Goal: Task Accomplishment & Management: Manage account settings

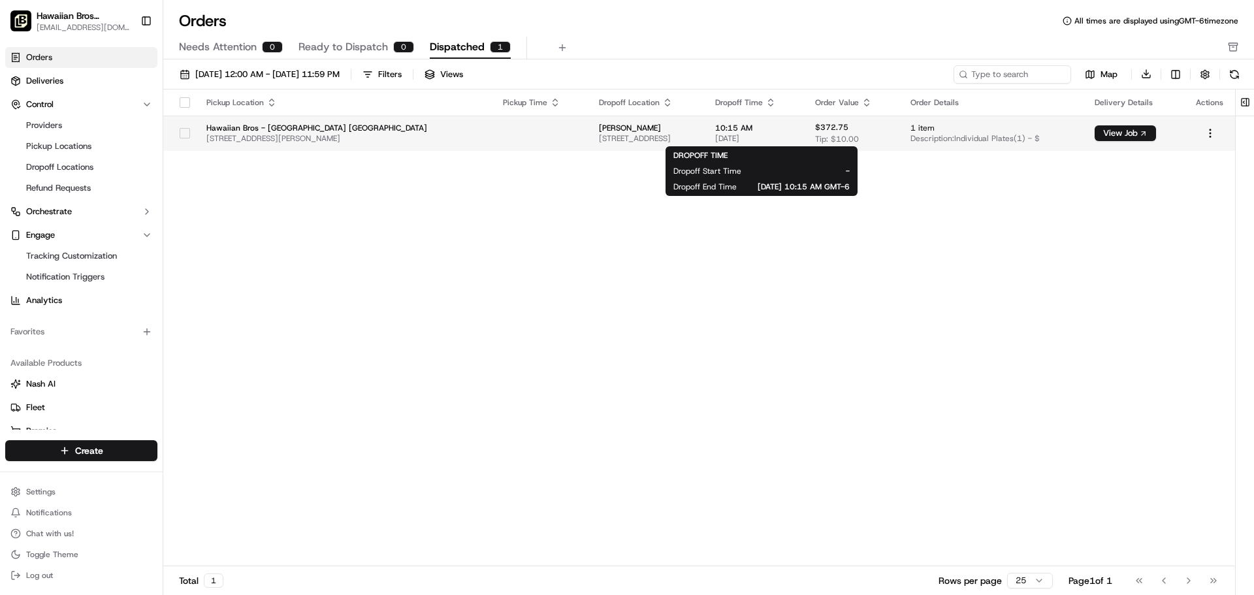
click at [764, 129] on span "10:15 AM" at bounding box center [754, 128] width 79 height 10
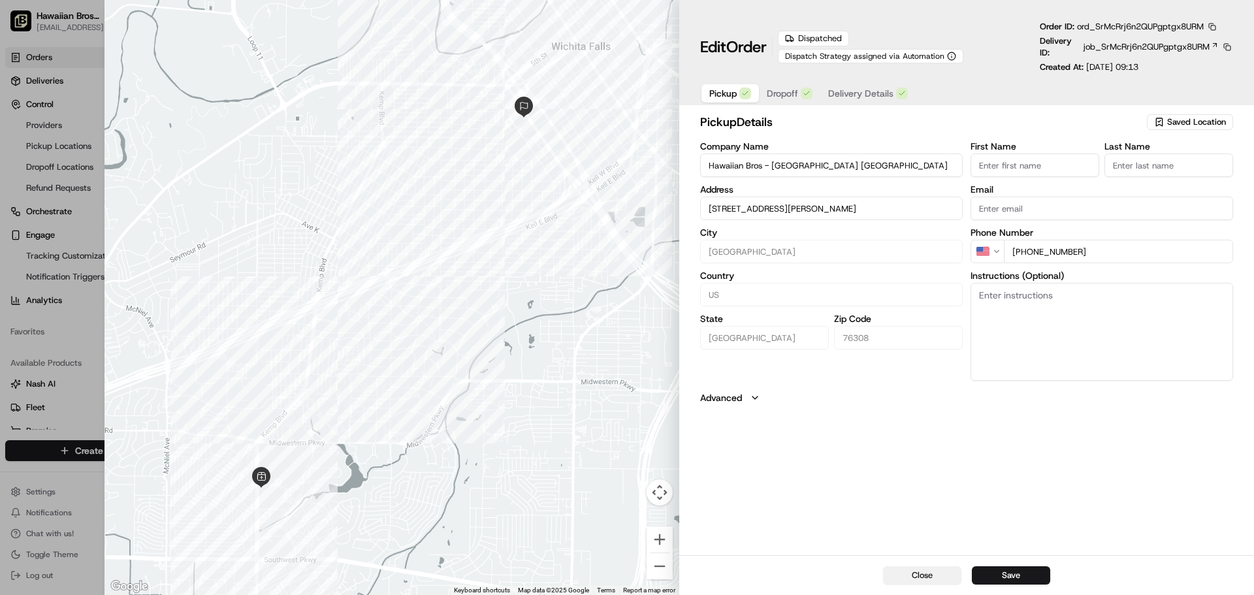
click at [928, 579] on button "Close" at bounding box center [922, 575] width 78 height 18
type input "+1"
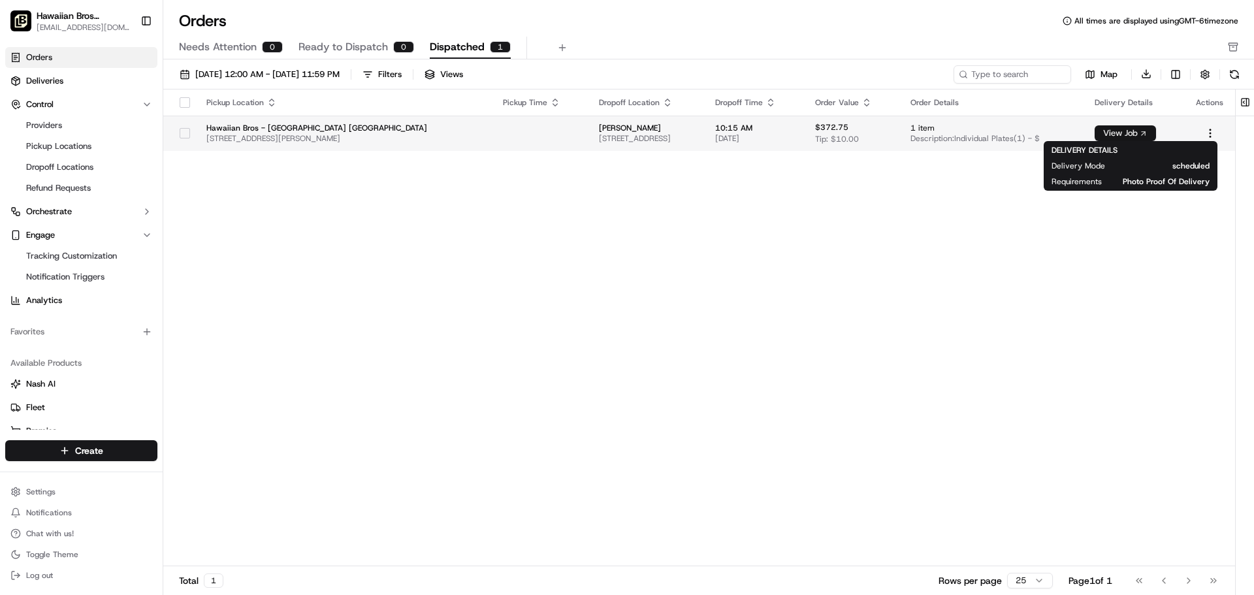
click at [1128, 135] on button "View Job" at bounding box center [1125, 133] width 61 height 16
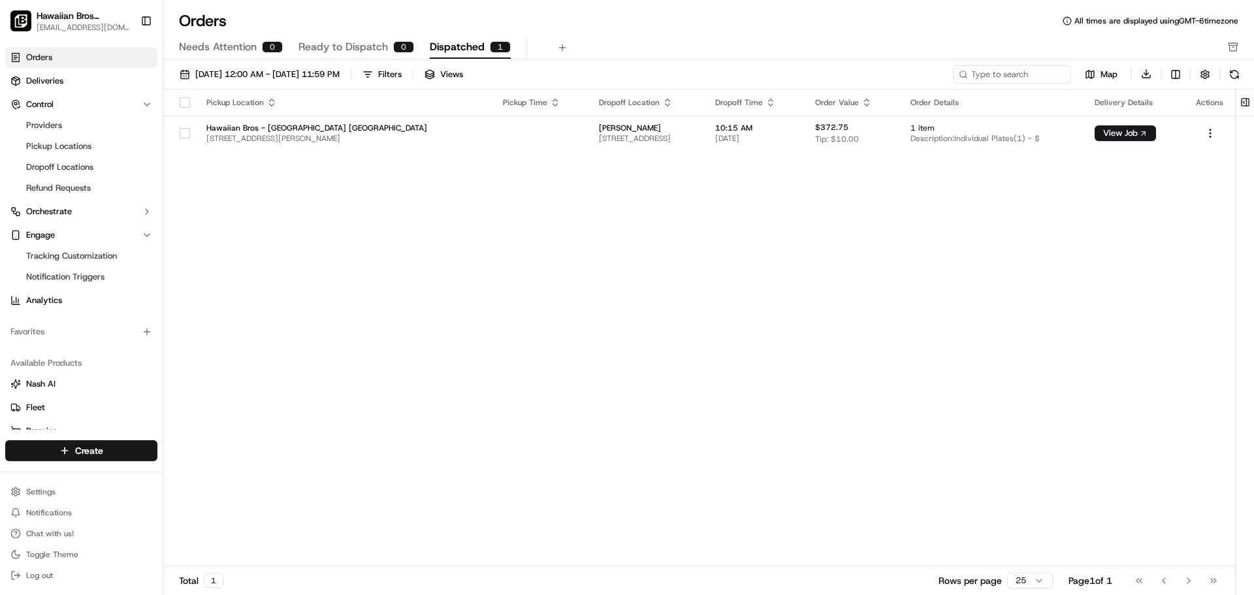
click at [980, 195] on div "Pickup Location Pickup Time Dropoff Location Dropoff Time Order Value Order Det…" at bounding box center [699, 327] width 1072 height 477
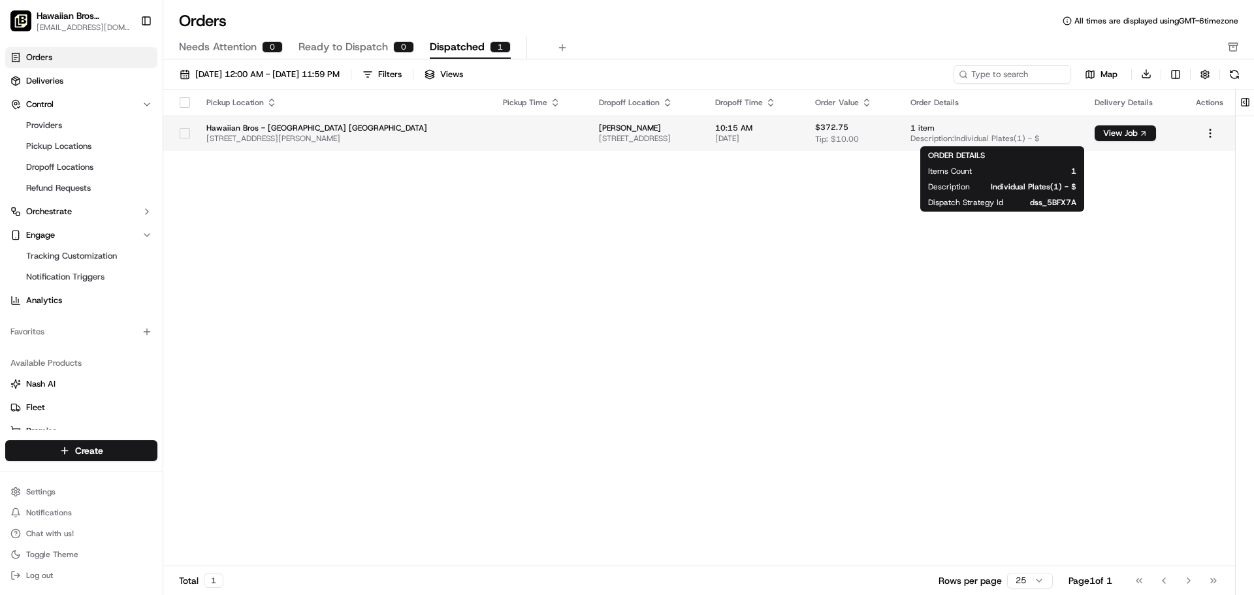
click at [962, 138] on span "Description: Individual Plates(1) - $" at bounding box center [992, 138] width 163 height 10
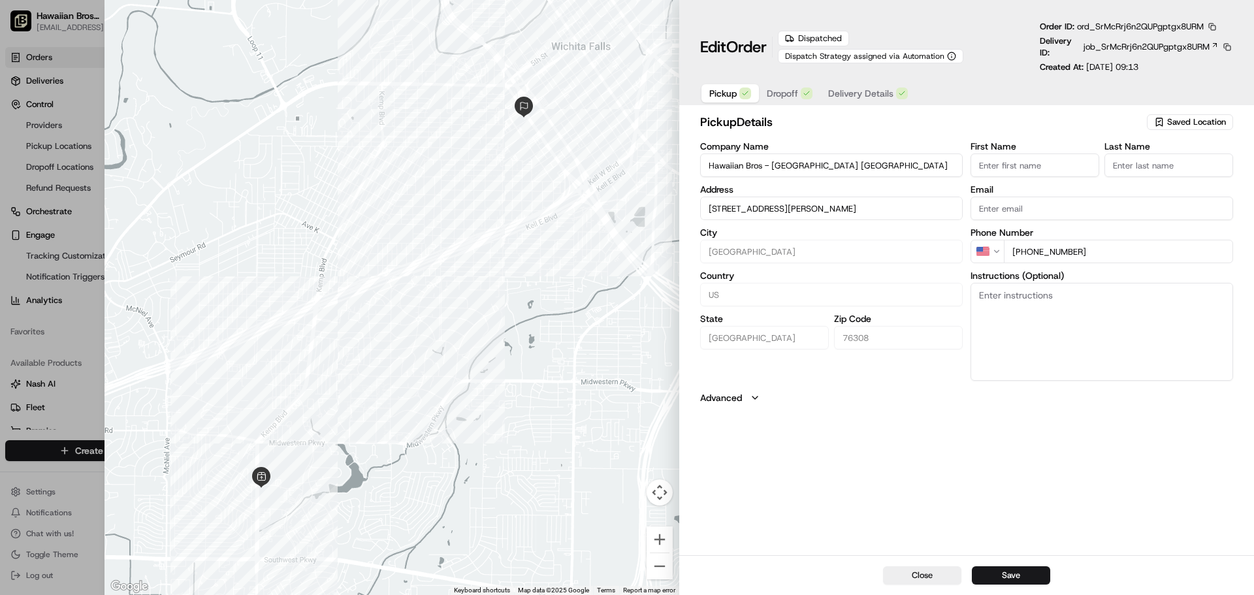
click at [155, 37] on div at bounding box center [392, 297] width 575 height 595
type input "+1"
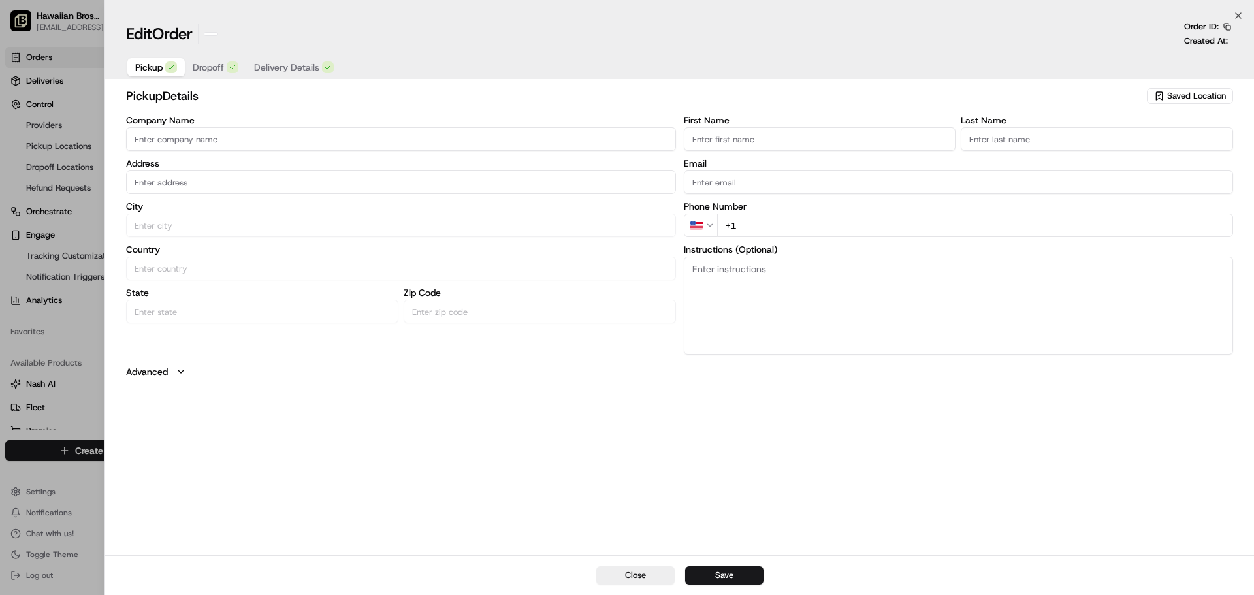
click at [68, 21] on div at bounding box center [627, 297] width 1254 height 595
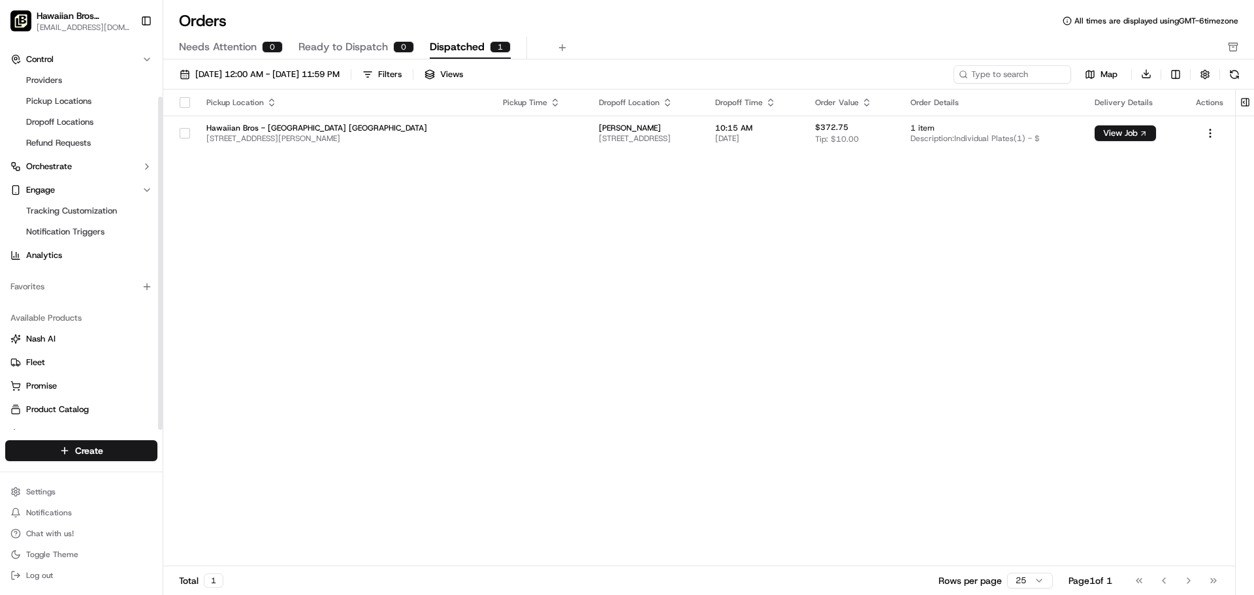
scroll to position [64, 0]
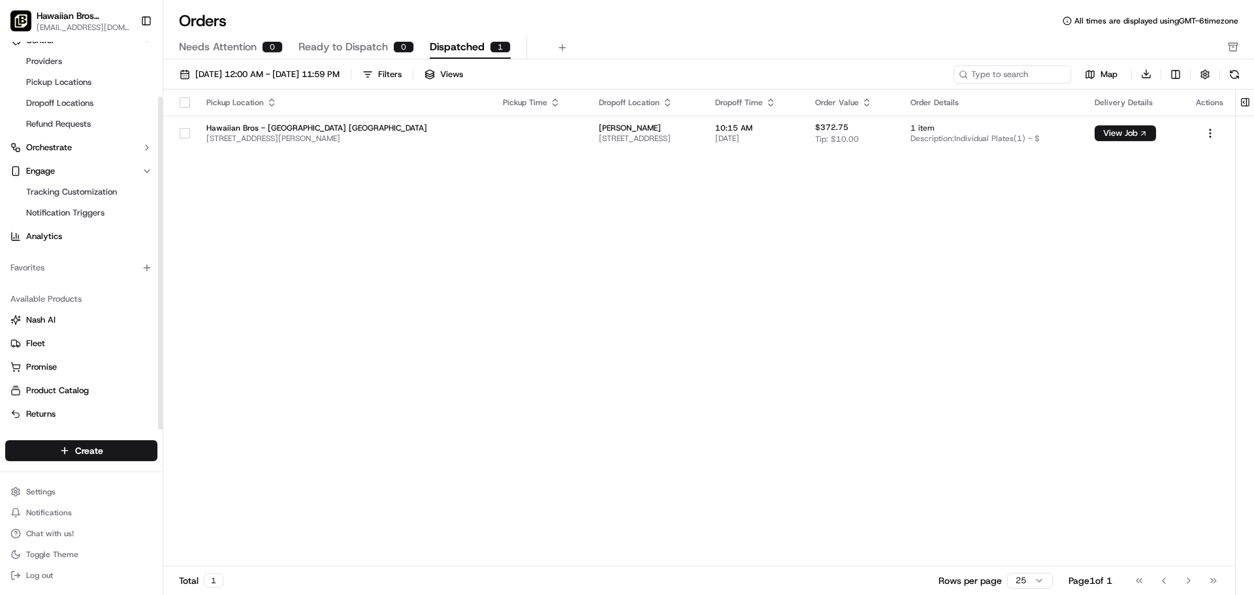
drag, startPoint x: 159, startPoint y: 289, endPoint x: 160, endPoint y: 348, distance: 59.4
click at [160, 348] on div at bounding box center [160, 263] width 5 height 333
click at [33, 339] on span "Fleet" at bounding box center [35, 344] width 19 height 12
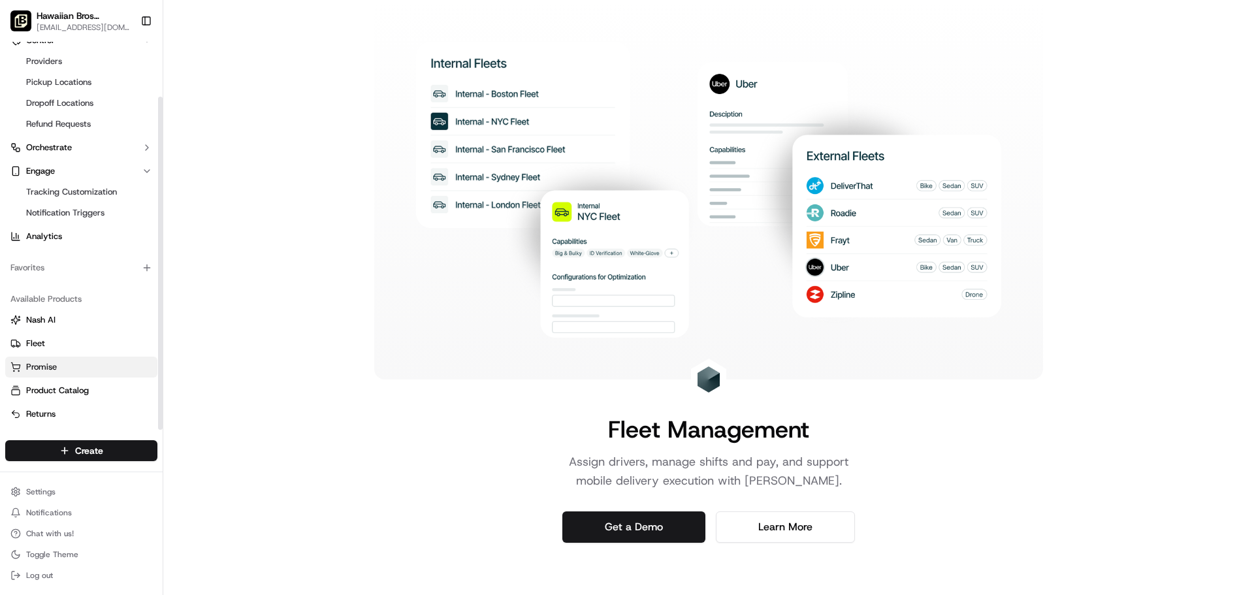
click at [50, 368] on span "Promise" at bounding box center [41, 367] width 31 height 12
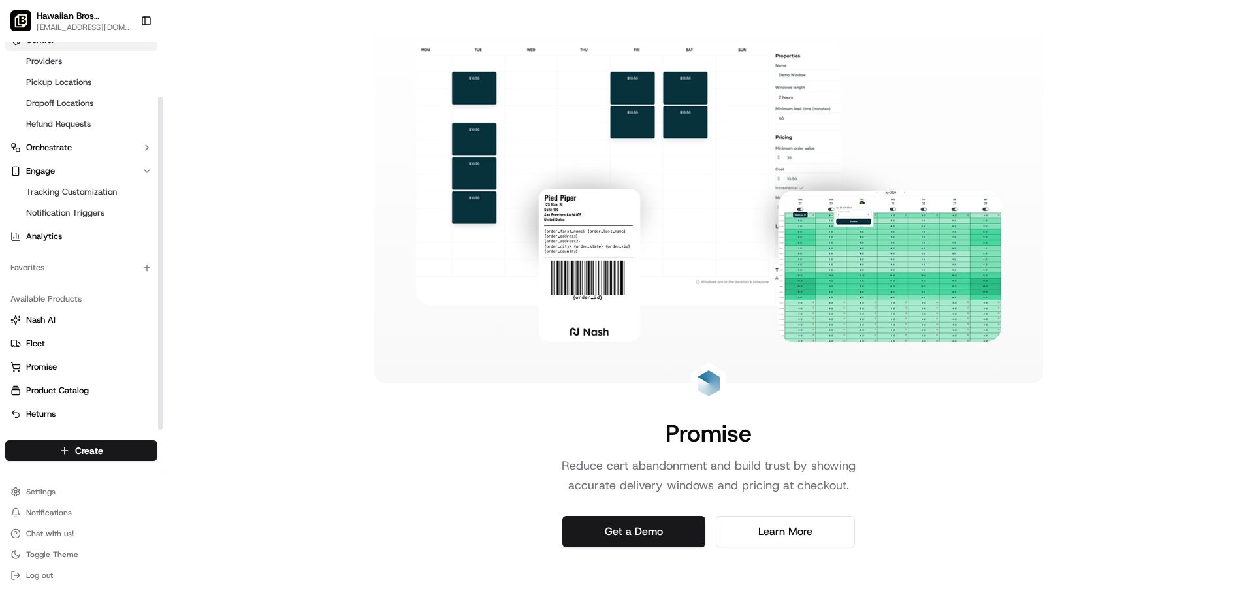
click at [156, 46] on button "Control" at bounding box center [81, 40] width 152 height 21
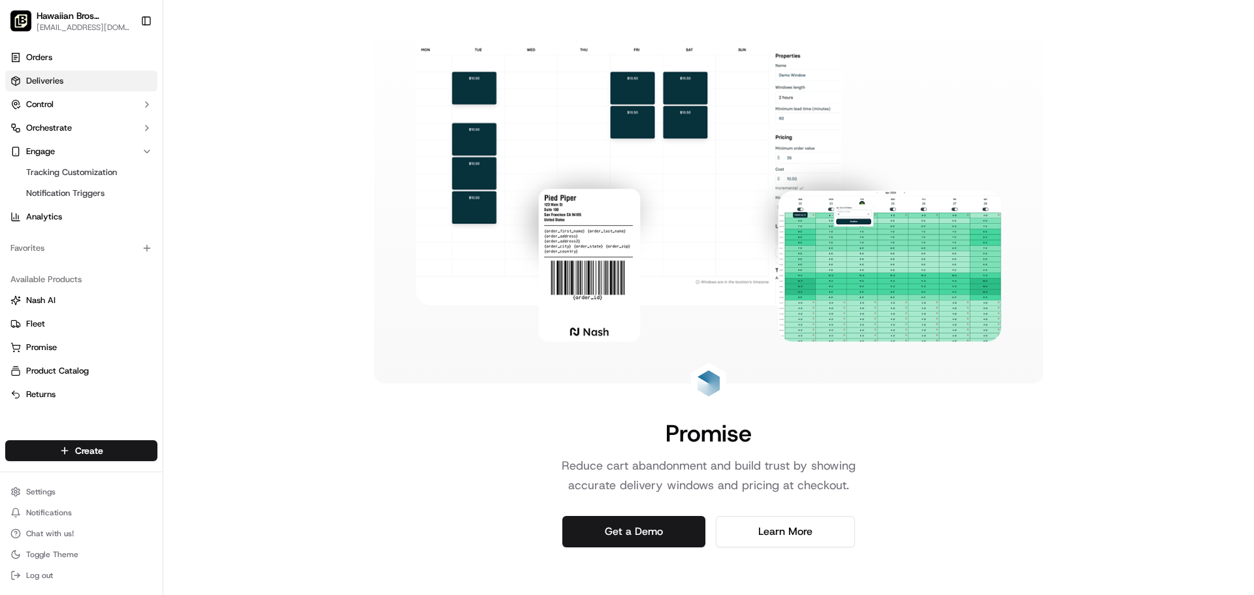
click at [50, 77] on span "Deliveries" at bounding box center [44, 81] width 37 height 12
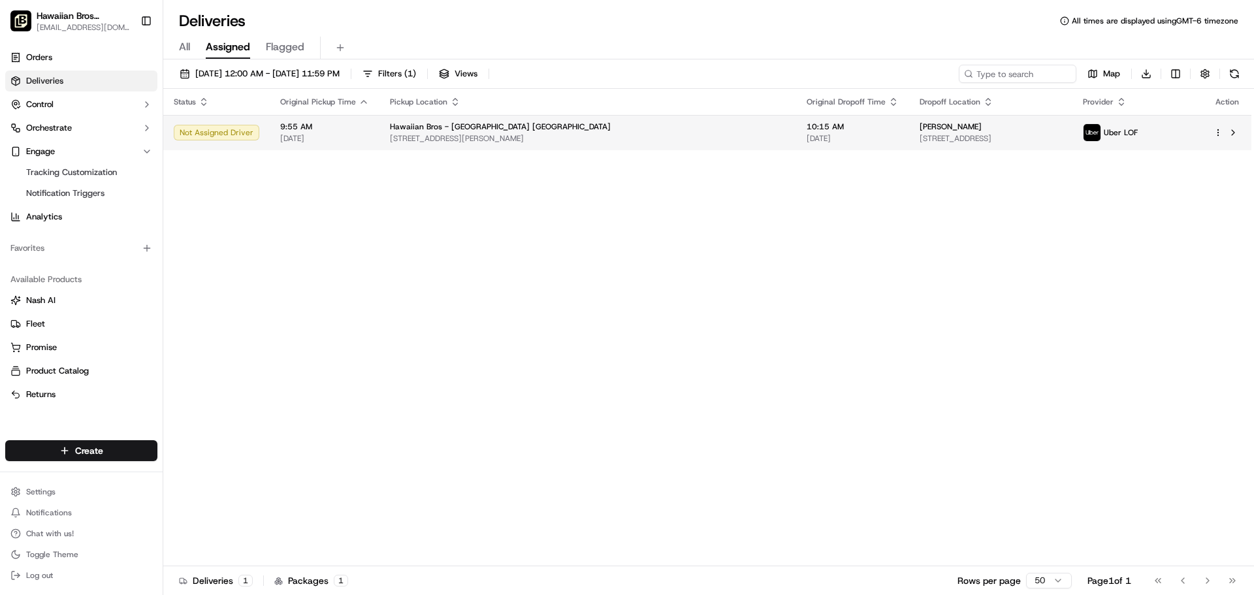
click at [232, 133] on div "Not Assigned Driver" at bounding box center [217, 133] width 86 height 16
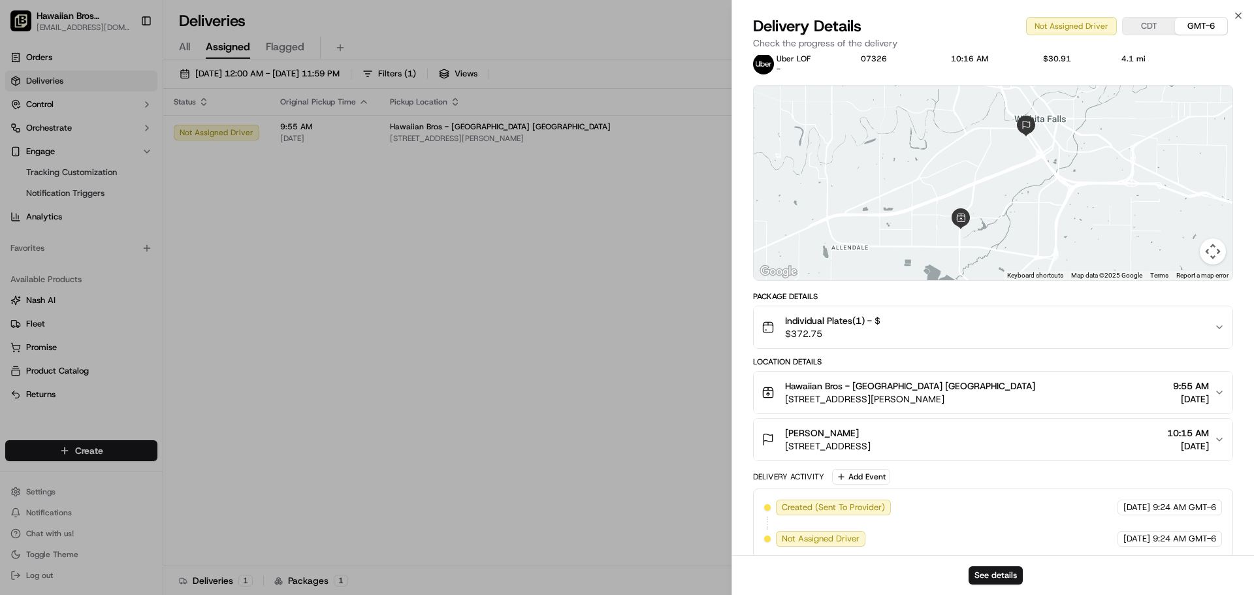
scroll to position [31, 0]
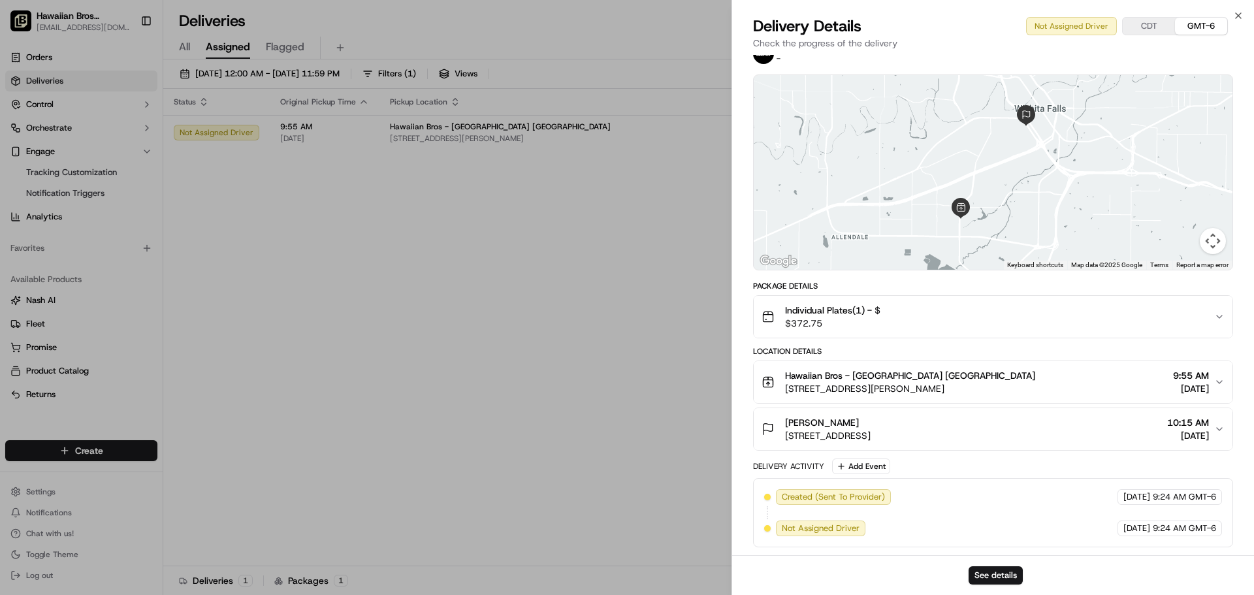
click at [1216, 381] on icon "button" at bounding box center [1219, 382] width 10 height 10
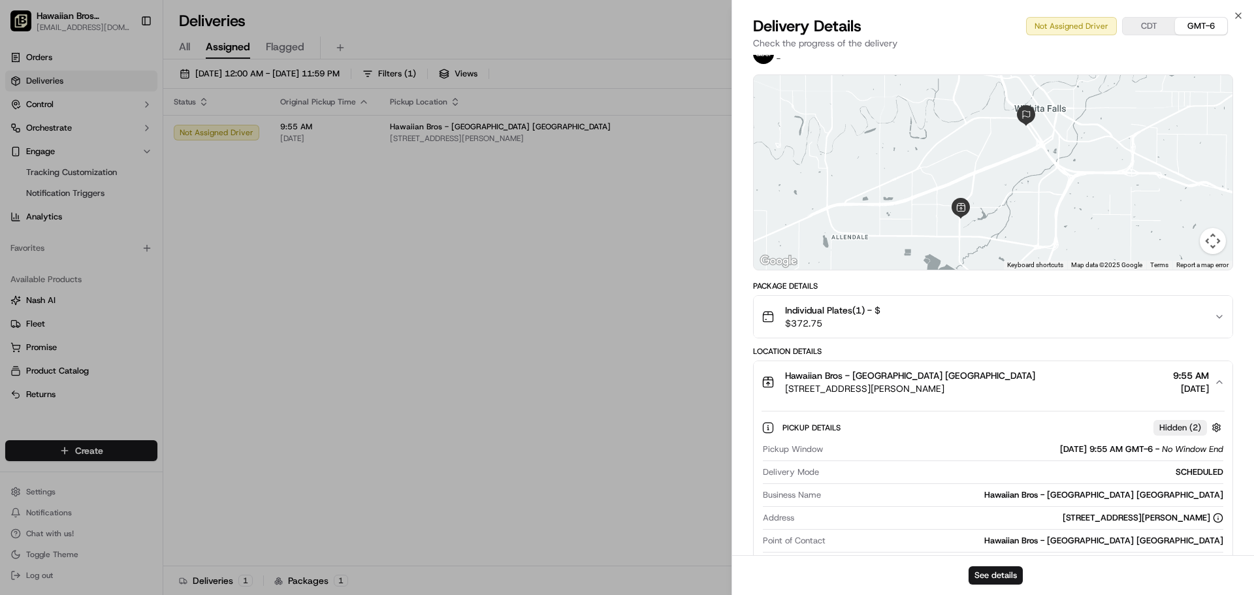
click at [1216, 381] on icon "button" at bounding box center [1219, 382] width 10 height 10
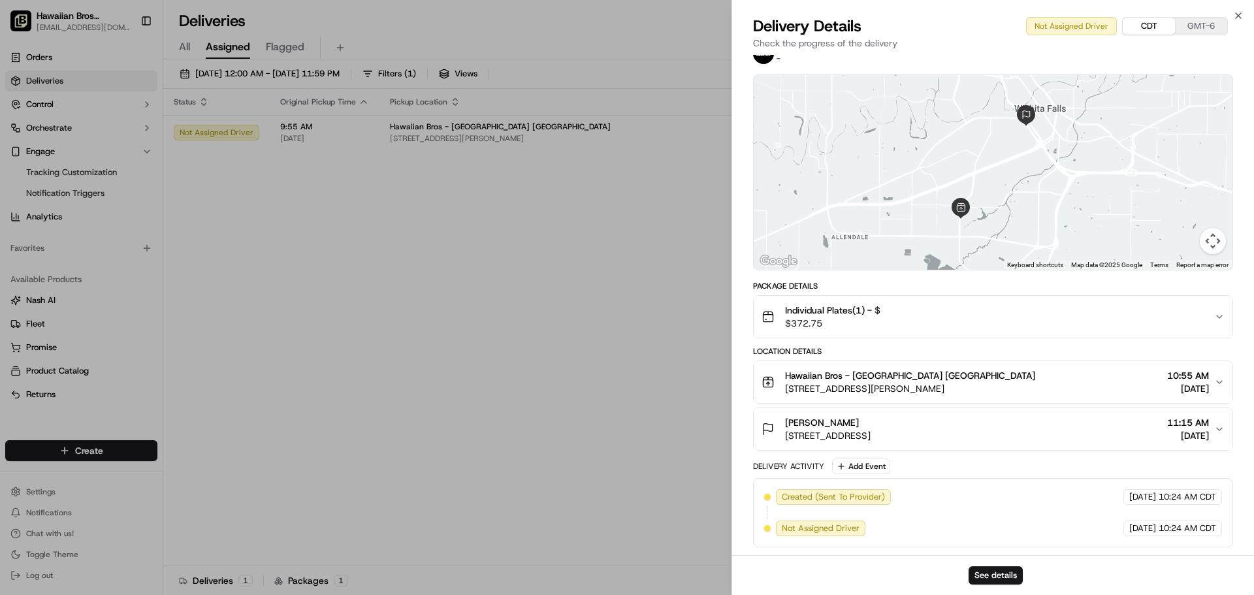
click at [1161, 21] on button "CDT" at bounding box center [1149, 26] width 52 height 17
click at [1153, 29] on button "CDT" at bounding box center [1149, 26] width 52 height 17
click at [1080, 25] on div "Not Assigned Driver CDT GMT-6" at bounding box center [1127, 26] width 202 height 18
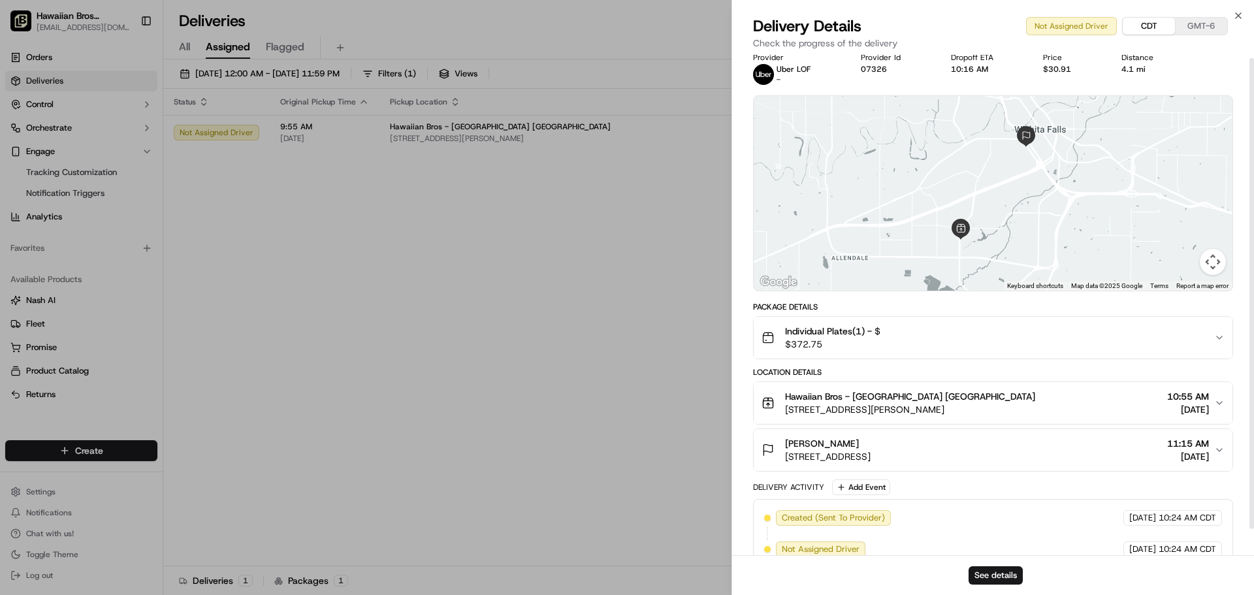
scroll to position [0, 0]
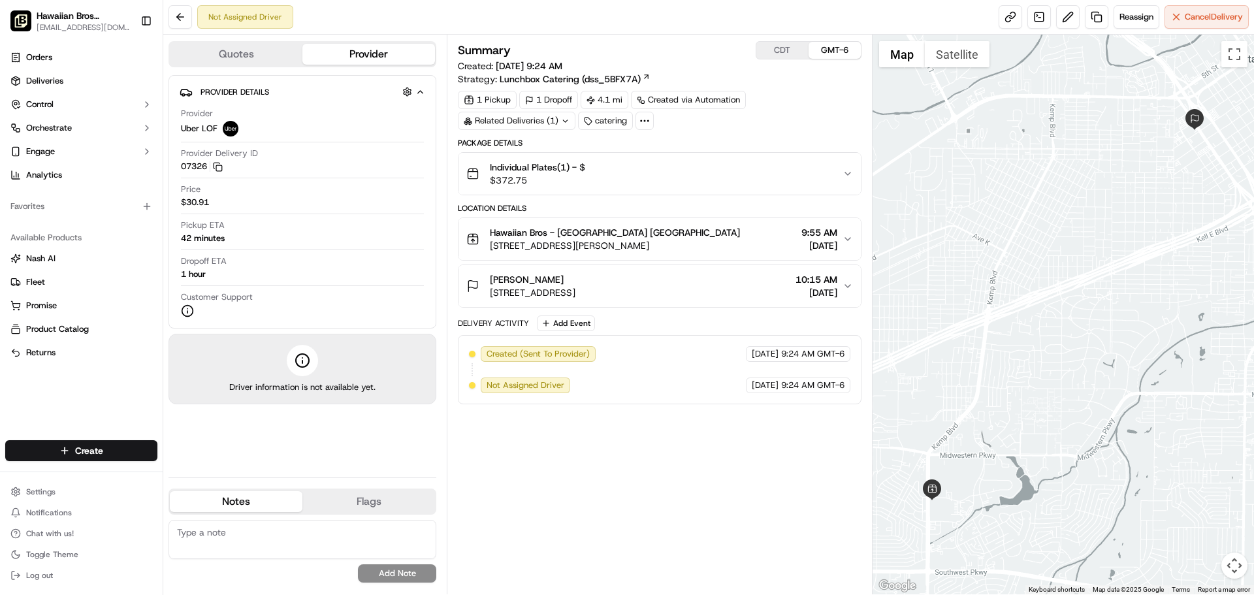
click at [843, 282] on icon "button" at bounding box center [848, 286] width 10 height 10
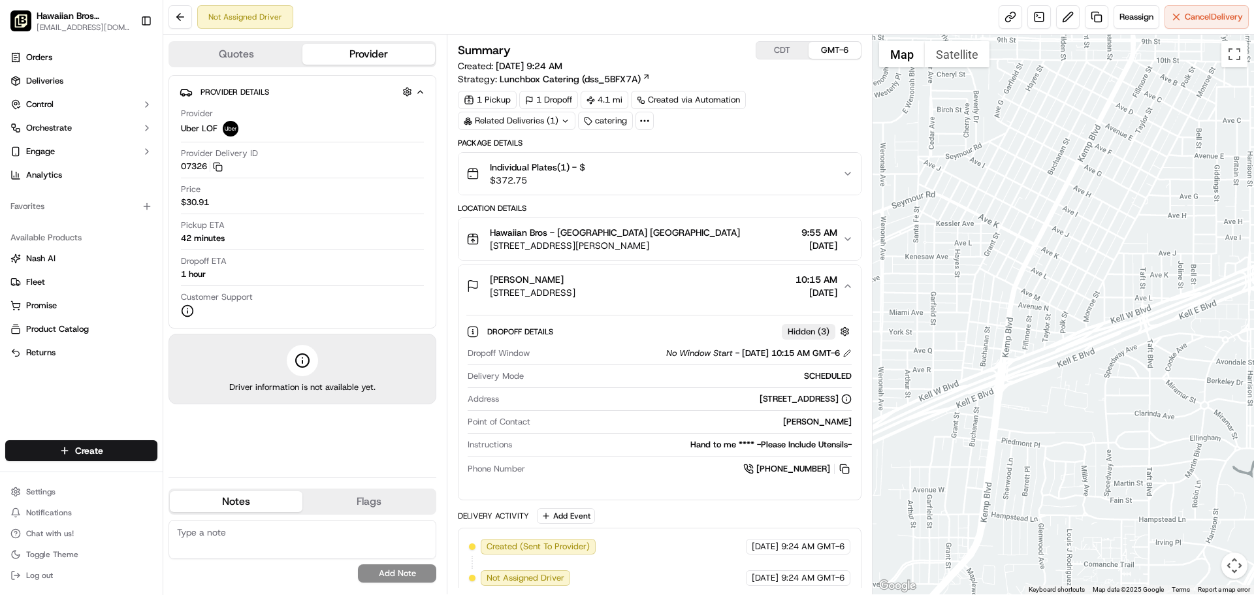
click at [779, 112] on div "1 Pickup 1 Dropoff 4.1 mi Created via Automation Related Deliveries (1) catering" at bounding box center [659, 110] width 403 height 39
click at [619, 4] on div "Not Assigned Driver Reassign Cancel Delivery" at bounding box center [708, 17] width 1091 height 35
click at [787, 47] on button "CDT" at bounding box center [782, 50] width 52 height 17
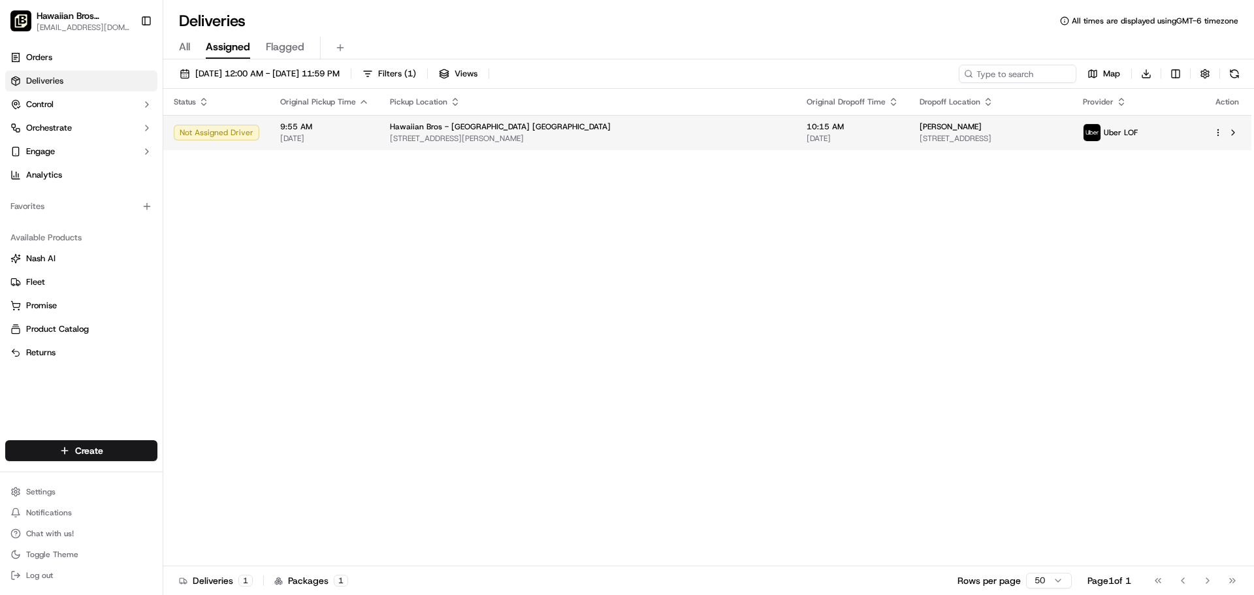
click at [1217, 133] on html "Hawaiian Bros (Wichita Falls_TX_Kemp) store0081@hawaiianbros.com Toggle Sidebar…" at bounding box center [627, 297] width 1254 height 595
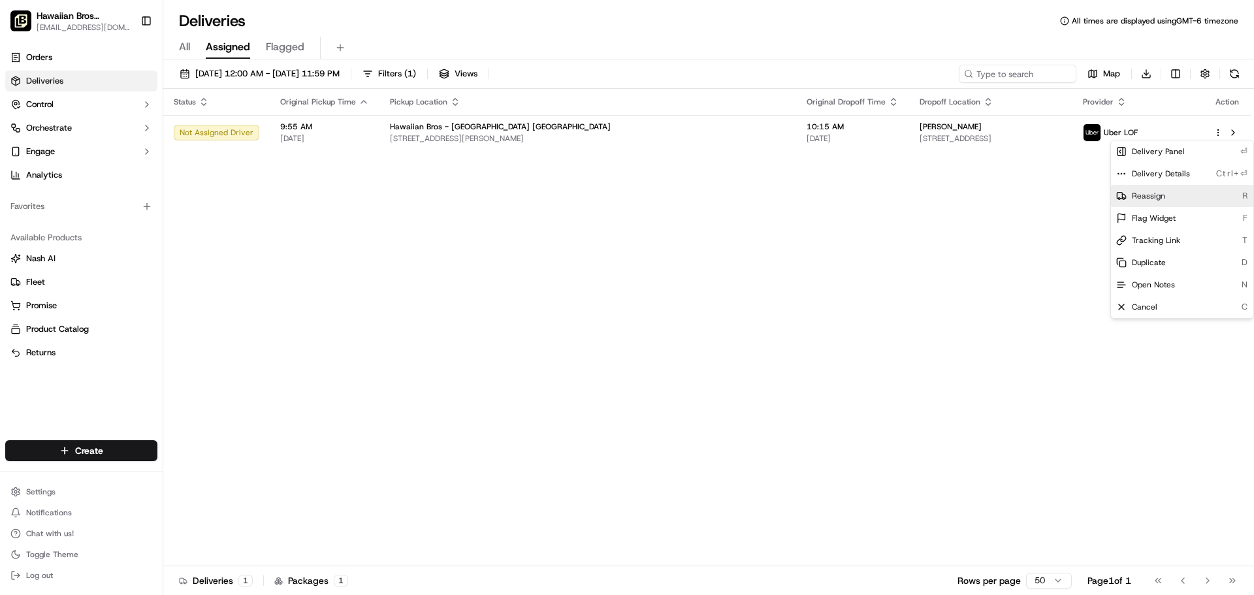
click at [1148, 194] on span "Reassign" at bounding box center [1148, 196] width 33 height 10
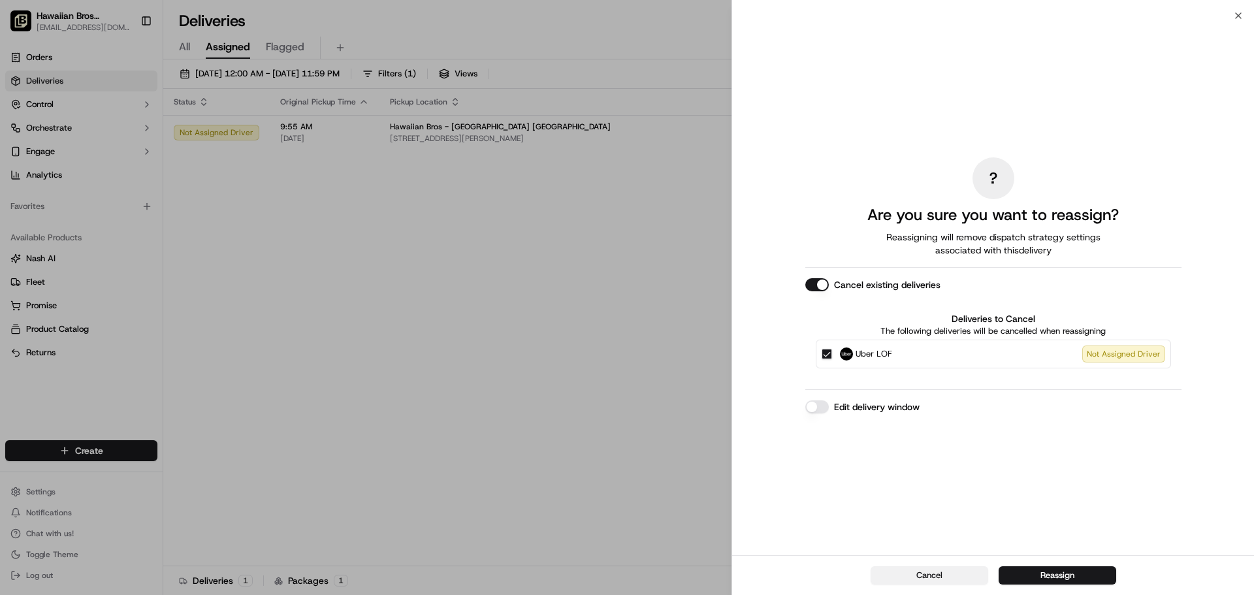
click at [925, 573] on button "Cancel" at bounding box center [930, 575] width 118 height 18
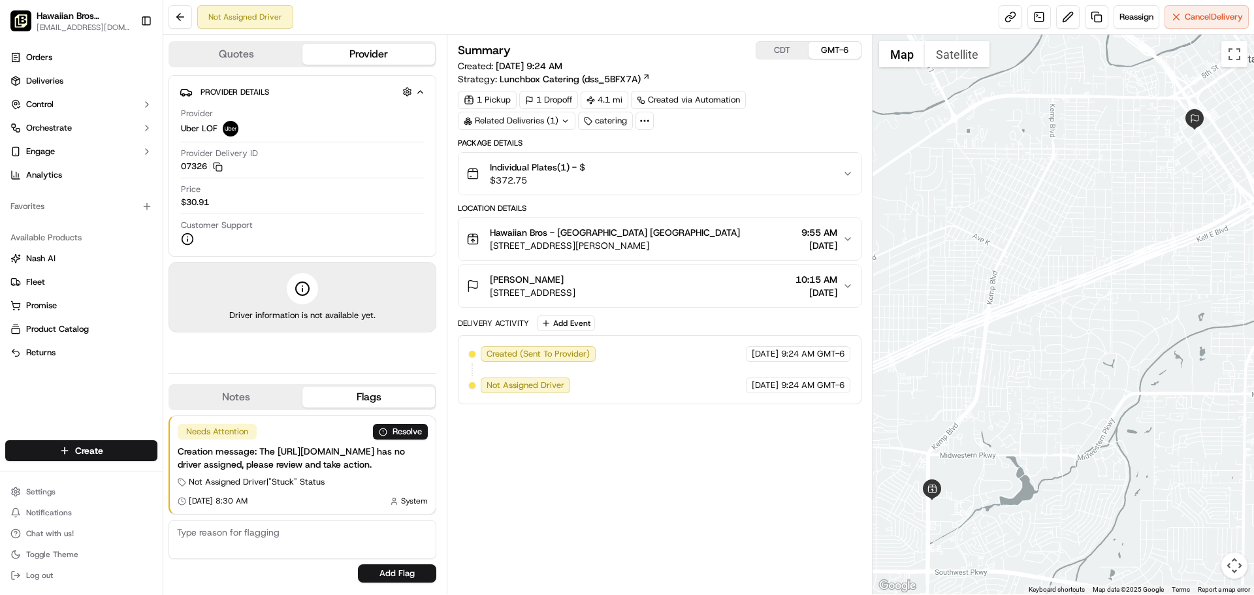
click at [789, 55] on button "CDT" at bounding box center [782, 50] width 52 height 17
click at [405, 573] on button "Add Flag" at bounding box center [397, 573] width 78 height 18
click at [394, 572] on button "Add Flag" at bounding box center [397, 573] width 78 height 18
click at [396, 577] on button "Add Flag" at bounding box center [397, 573] width 78 height 18
click at [397, 575] on button "Add Flag" at bounding box center [397, 573] width 78 height 18
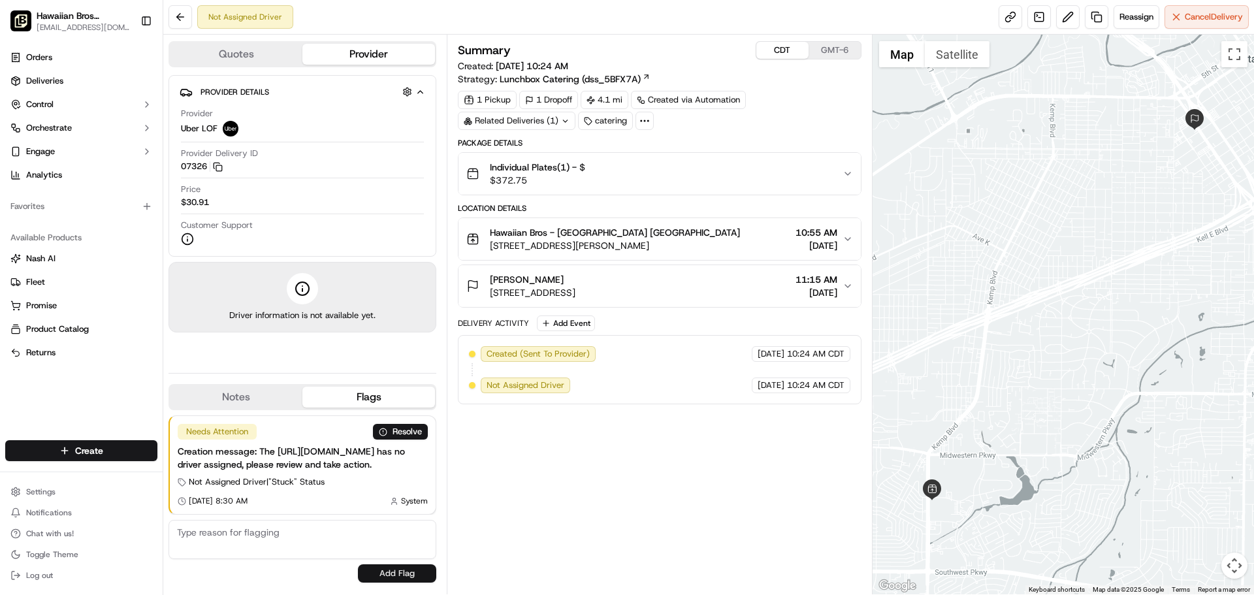
click at [398, 574] on button "Add Flag" at bounding box center [397, 573] width 78 height 18
click at [184, 16] on button at bounding box center [181, 17] width 24 height 24
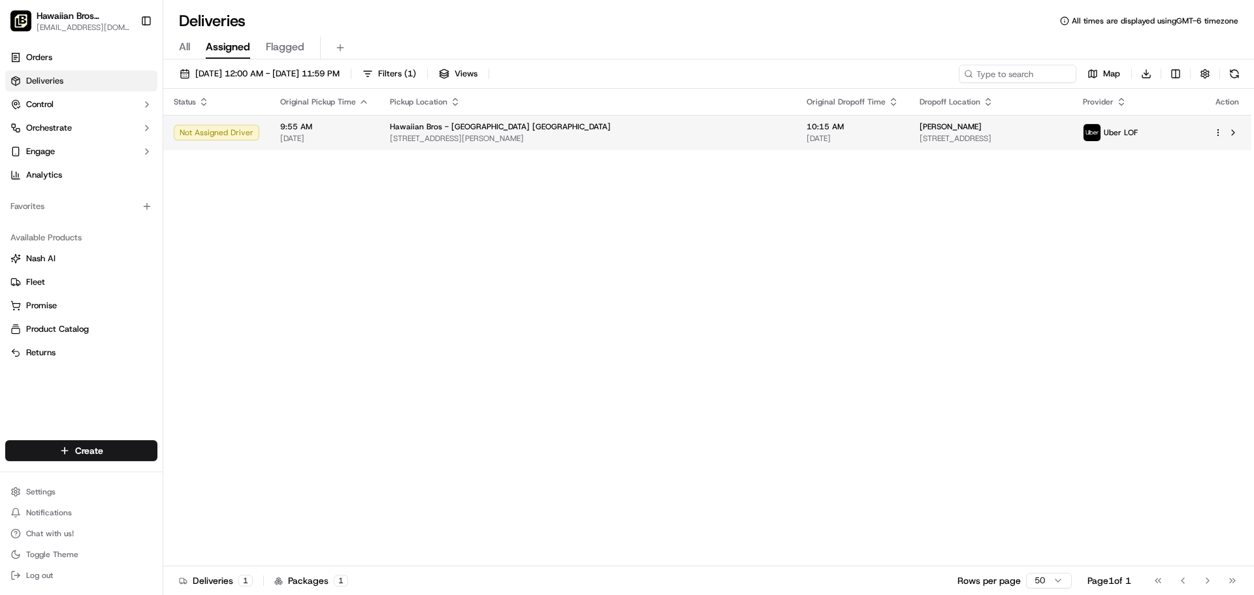
click at [222, 130] on div "Not Assigned Driver" at bounding box center [217, 133] width 86 height 16
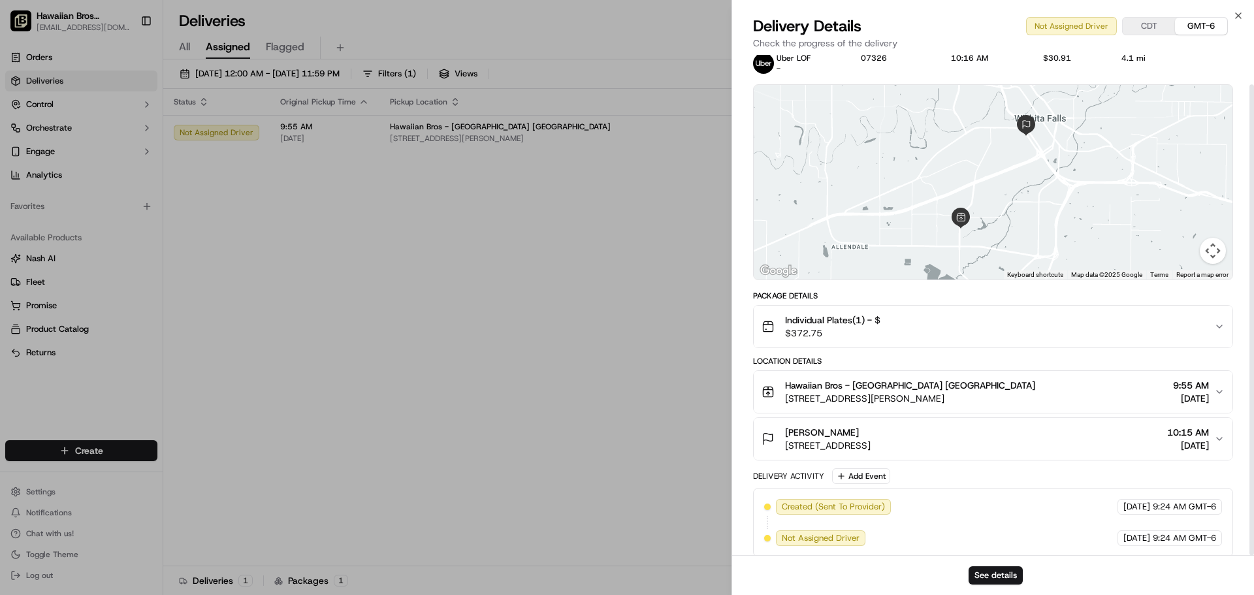
scroll to position [31, 0]
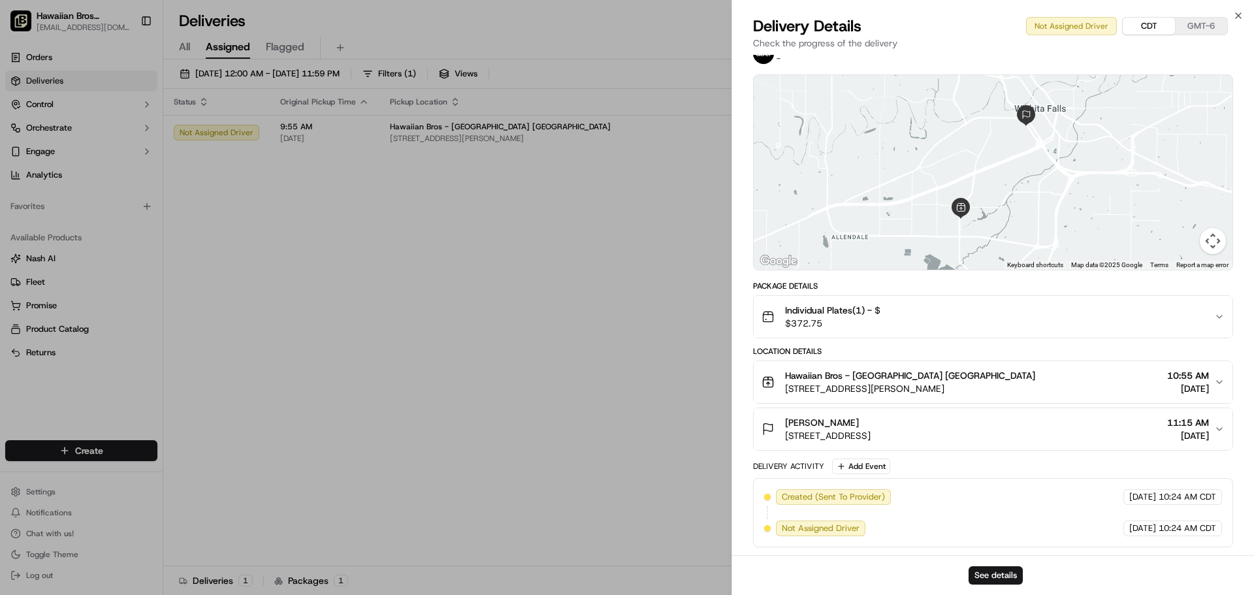
click at [1152, 25] on button "CDT" at bounding box center [1149, 26] width 52 height 17
click at [1238, 15] on icon "button" at bounding box center [1238, 15] width 10 height 10
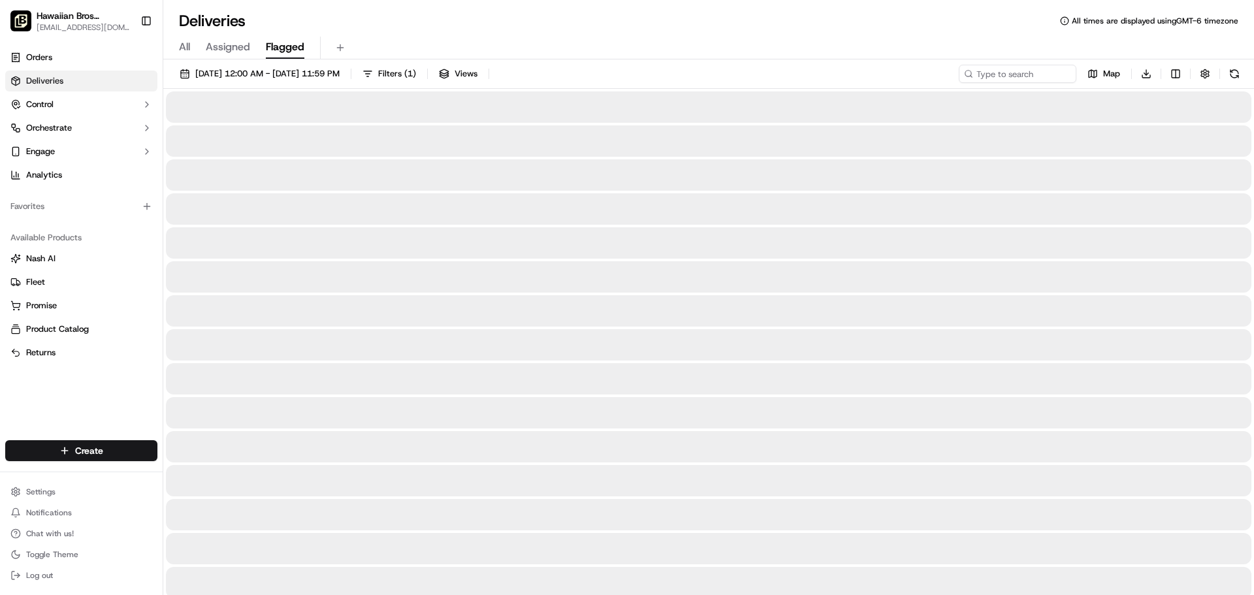
click at [281, 44] on span "Flagged" at bounding box center [285, 47] width 39 height 16
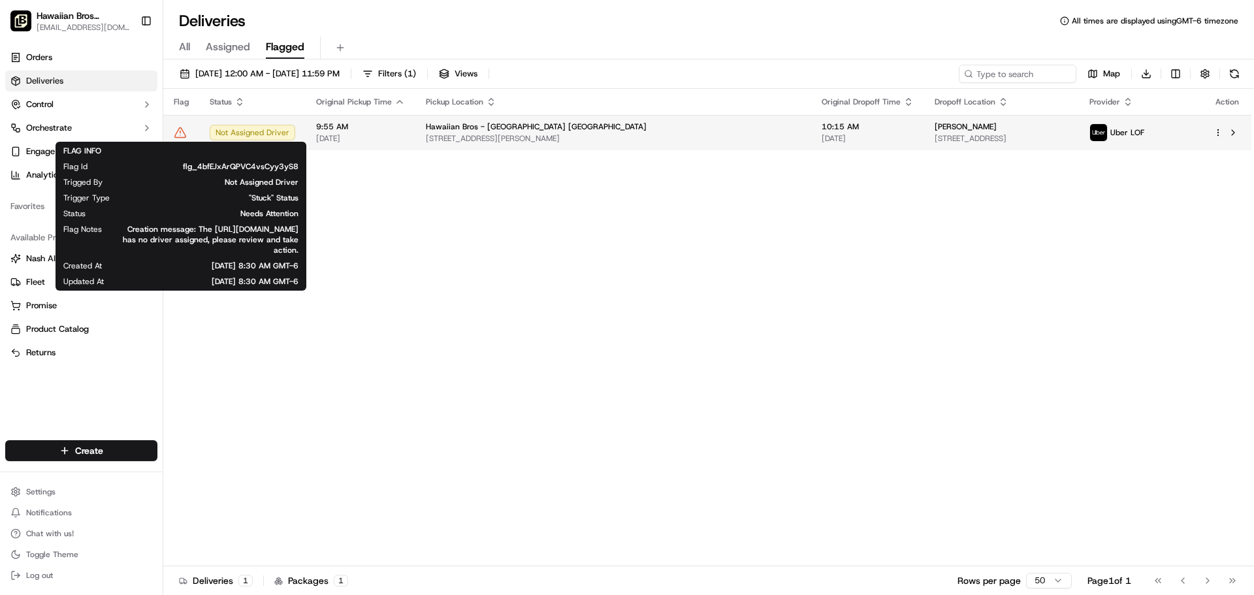
click at [185, 129] on icon at bounding box center [180, 132] width 13 height 13
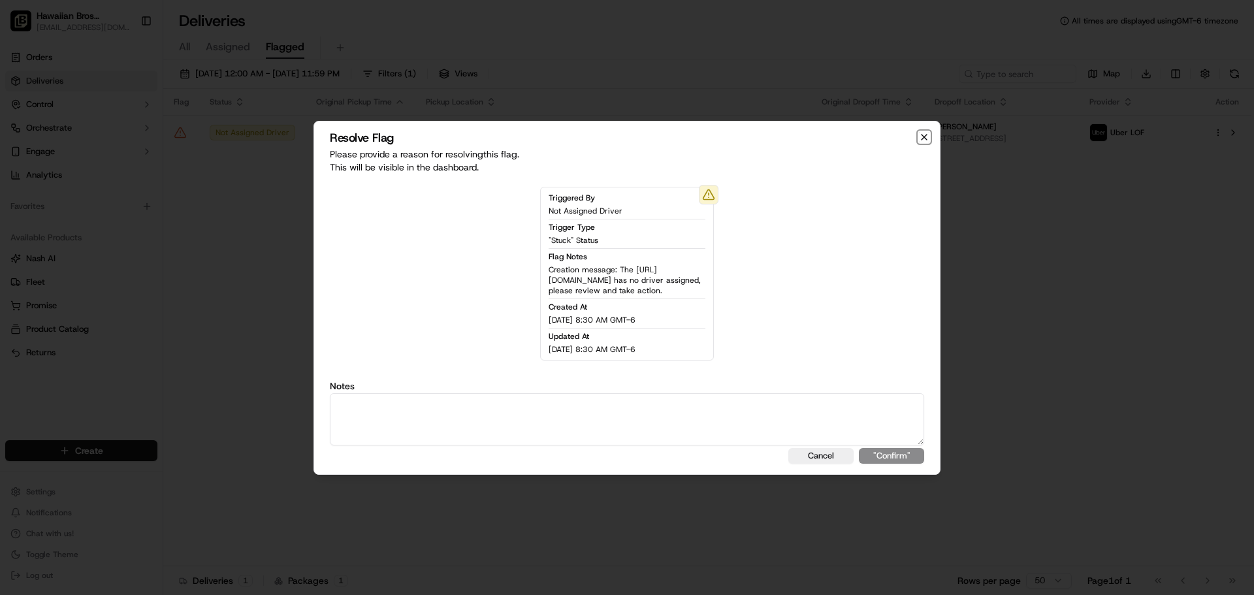
click at [928, 132] on icon "button" at bounding box center [924, 137] width 10 height 10
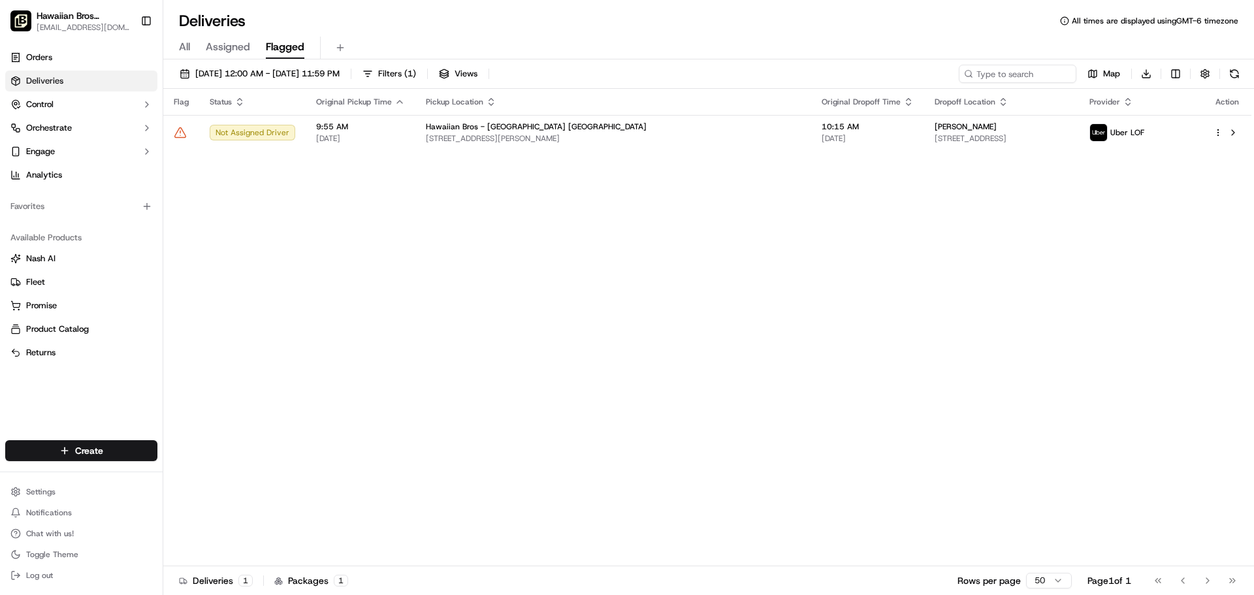
click at [229, 46] on span "Assigned" at bounding box center [228, 47] width 44 height 16
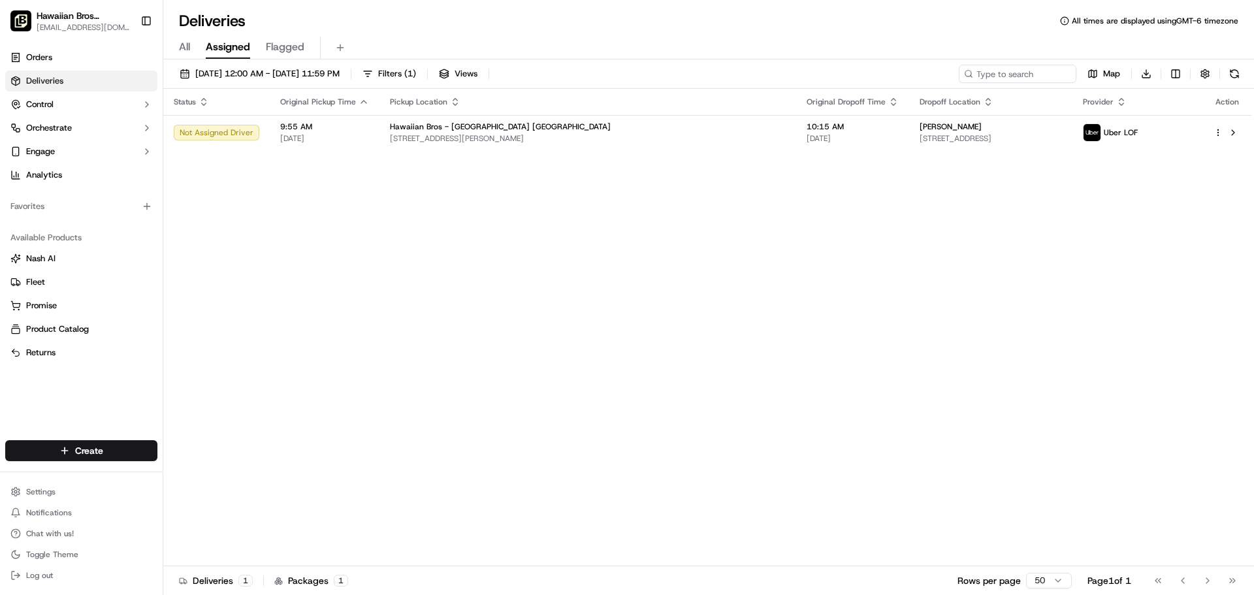
click at [185, 47] on span "All" at bounding box center [184, 47] width 11 height 16
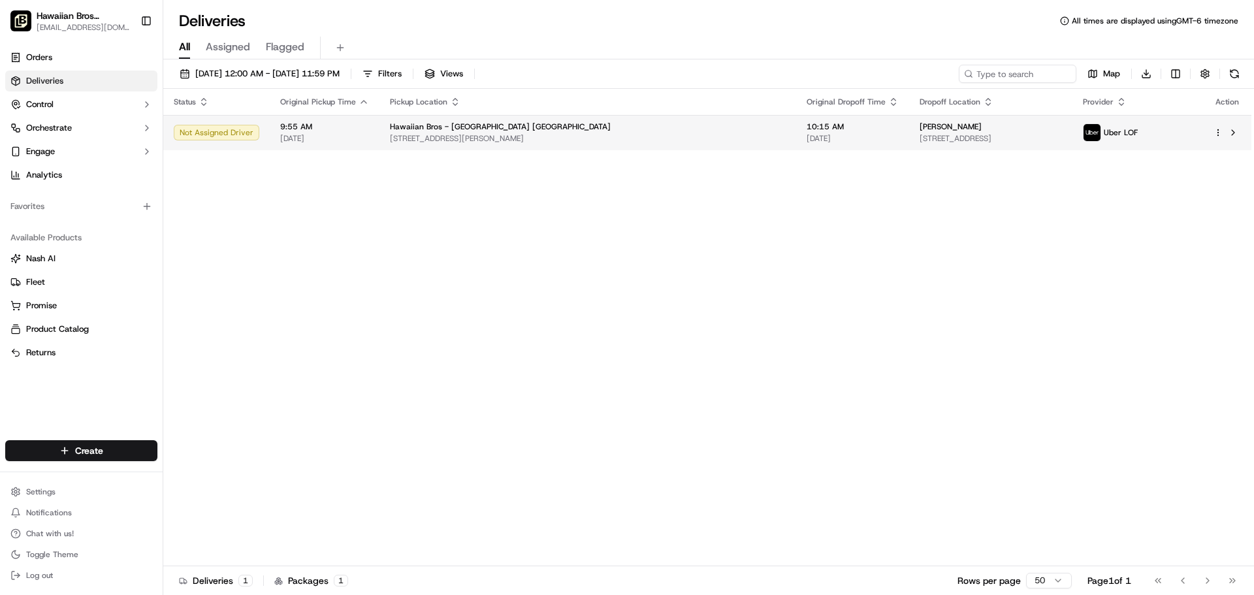
click at [198, 133] on div "Not Assigned Driver" at bounding box center [217, 133] width 86 height 16
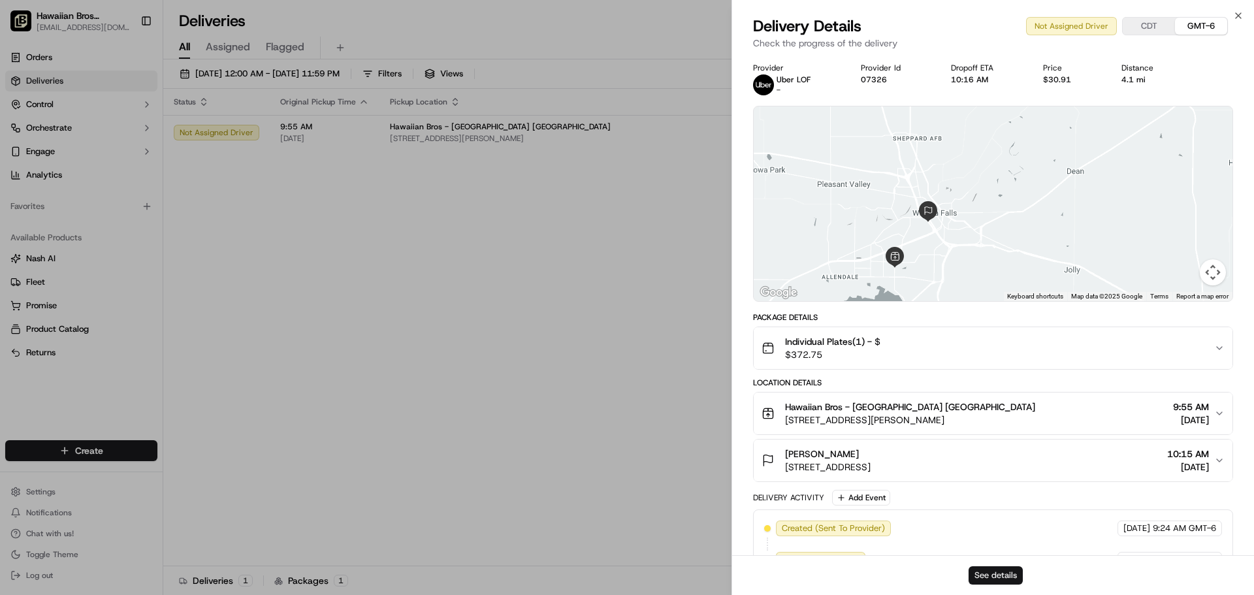
click at [990, 570] on button "See details" at bounding box center [996, 575] width 54 height 18
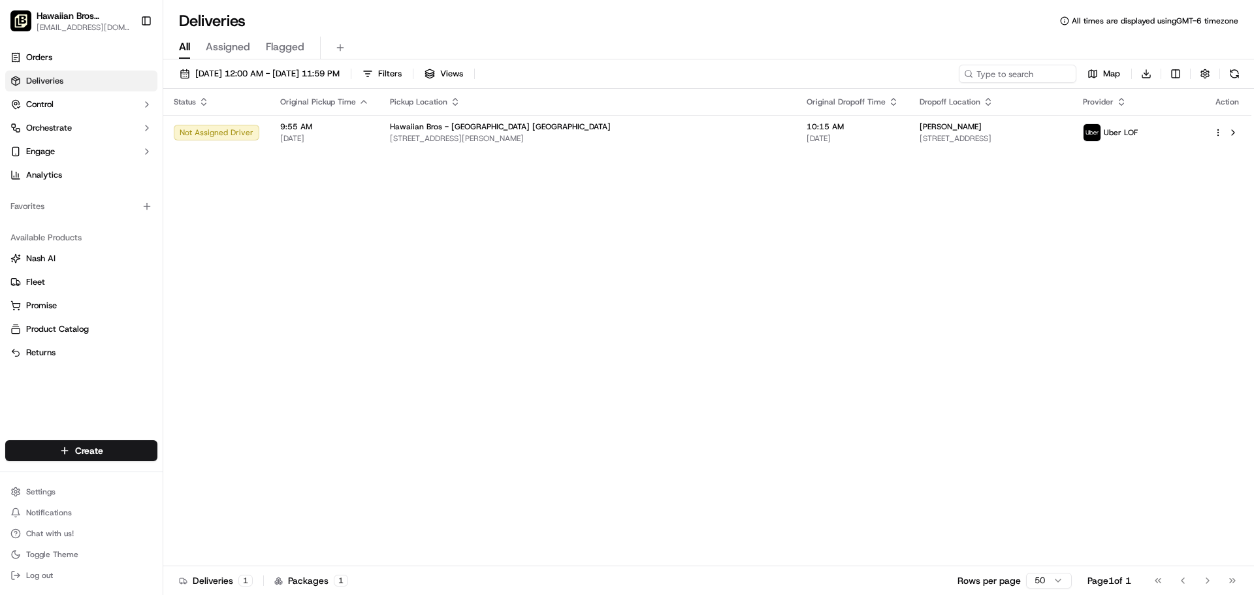
click at [246, 234] on div "Status Original Pickup Time Pickup Location Original Dropoff Time Dropoff Locat…" at bounding box center [707, 327] width 1088 height 477
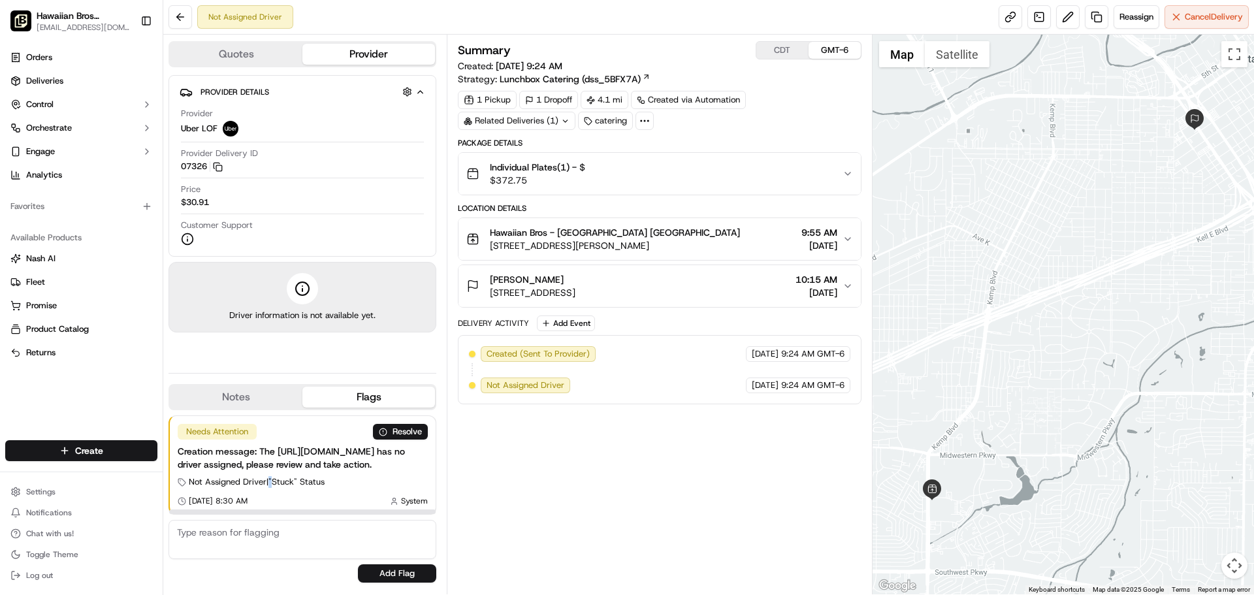
click at [276, 480] on span "Not Assigned Driver | "Stuck" Status" at bounding box center [257, 482] width 136 height 12
click at [688, 100] on div "Created via Automation" at bounding box center [688, 100] width 115 height 18
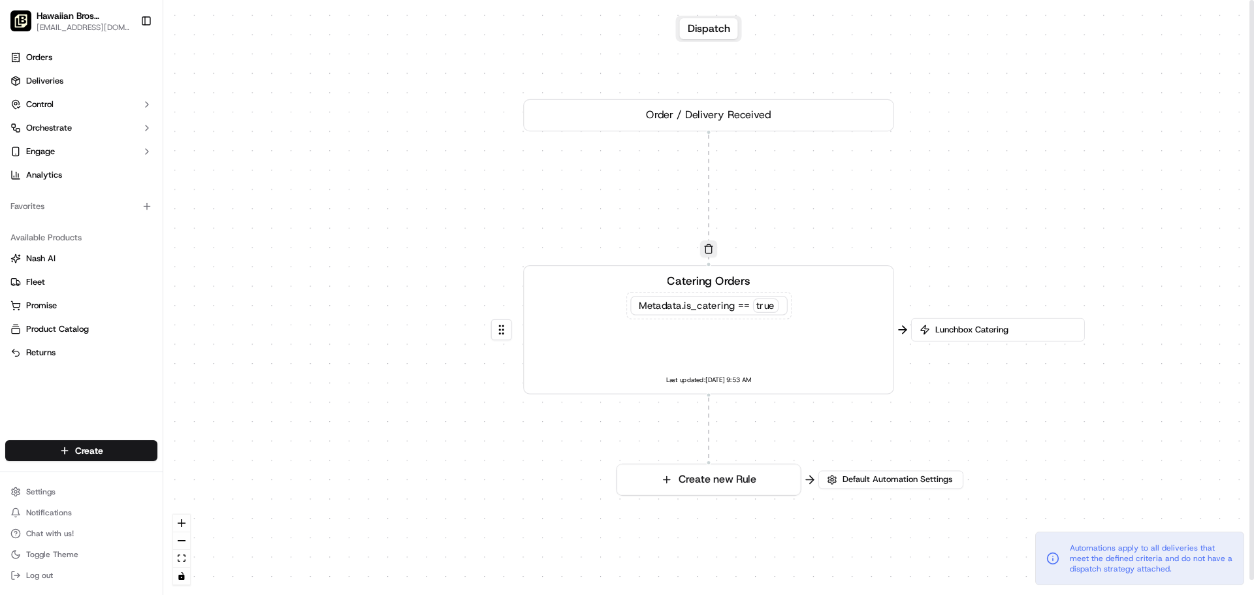
click at [703, 26] on button "Dispatch" at bounding box center [709, 28] width 58 height 21
click at [24, 49] on link "Orders" at bounding box center [81, 57] width 152 height 21
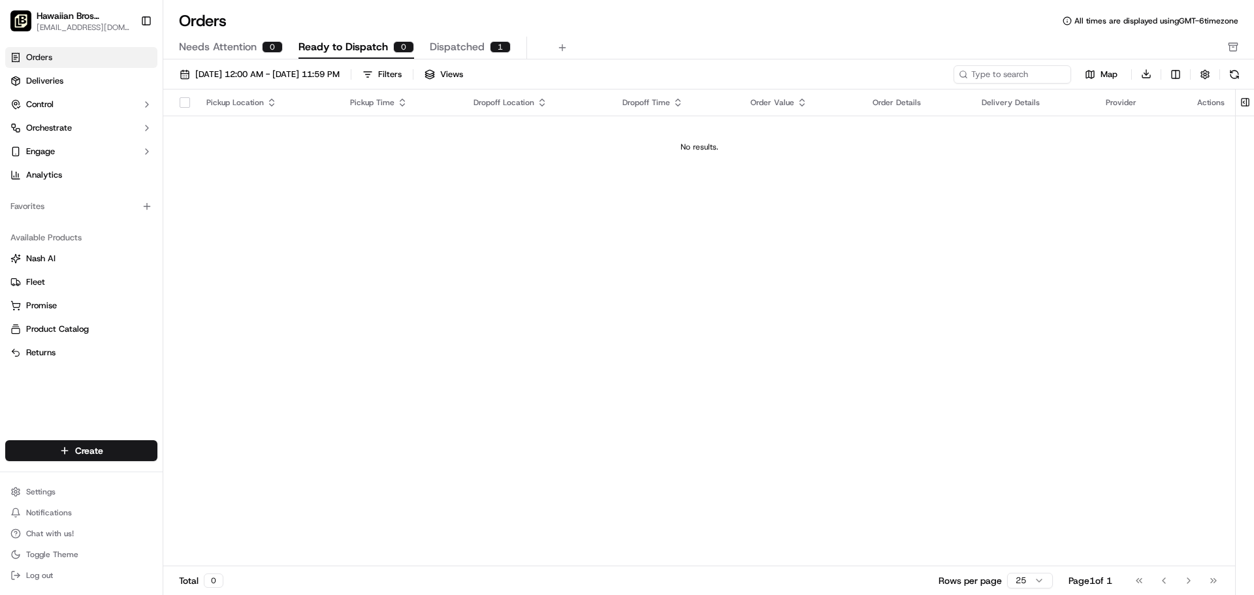
click at [448, 42] on span "Dispatched" at bounding box center [457, 47] width 55 height 16
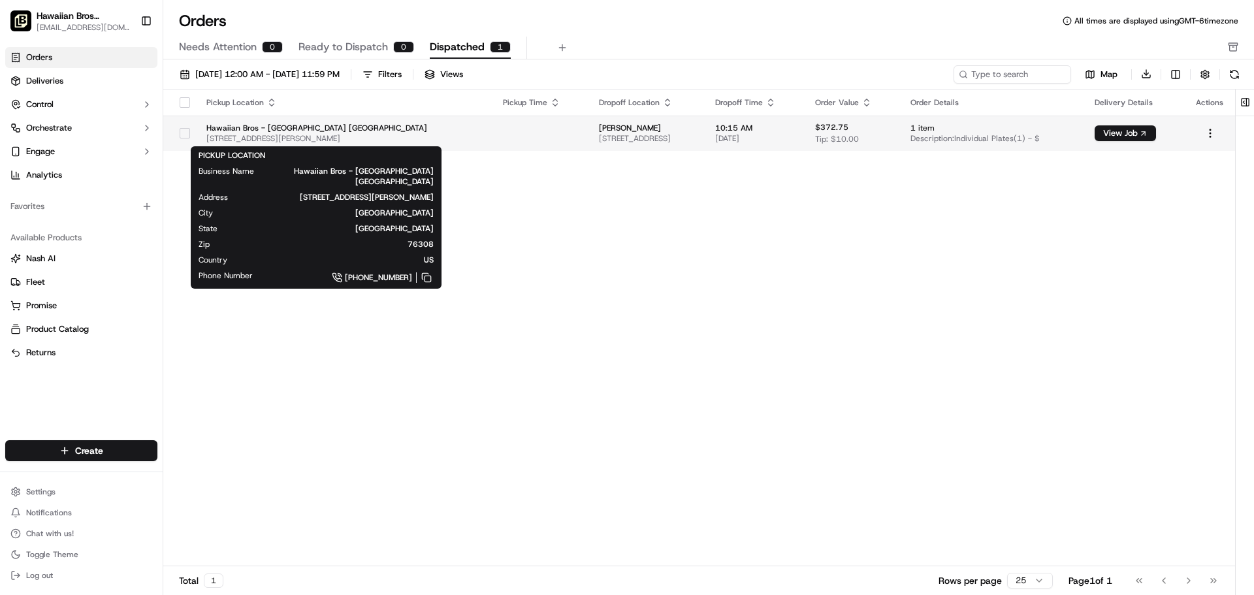
click at [291, 135] on span "[STREET_ADDRESS][PERSON_NAME]" at bounding box center [344, 138] width 276 height 10
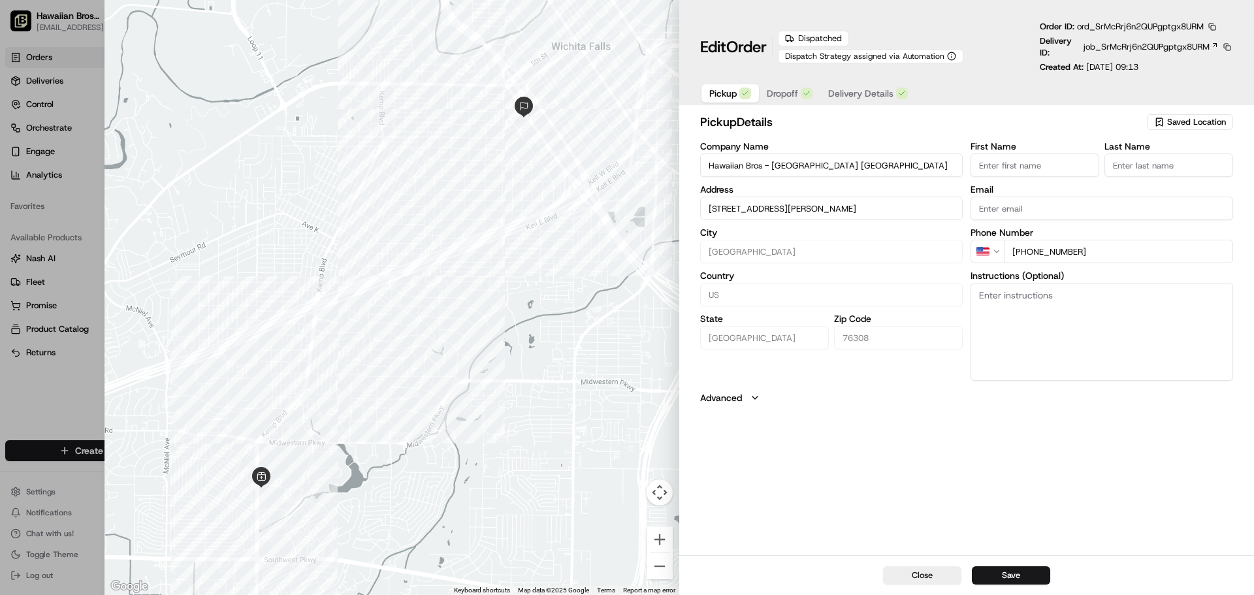
type input "+1"
click at [99, 210] on div at bounding box center [627, 297] width 1254 height 595
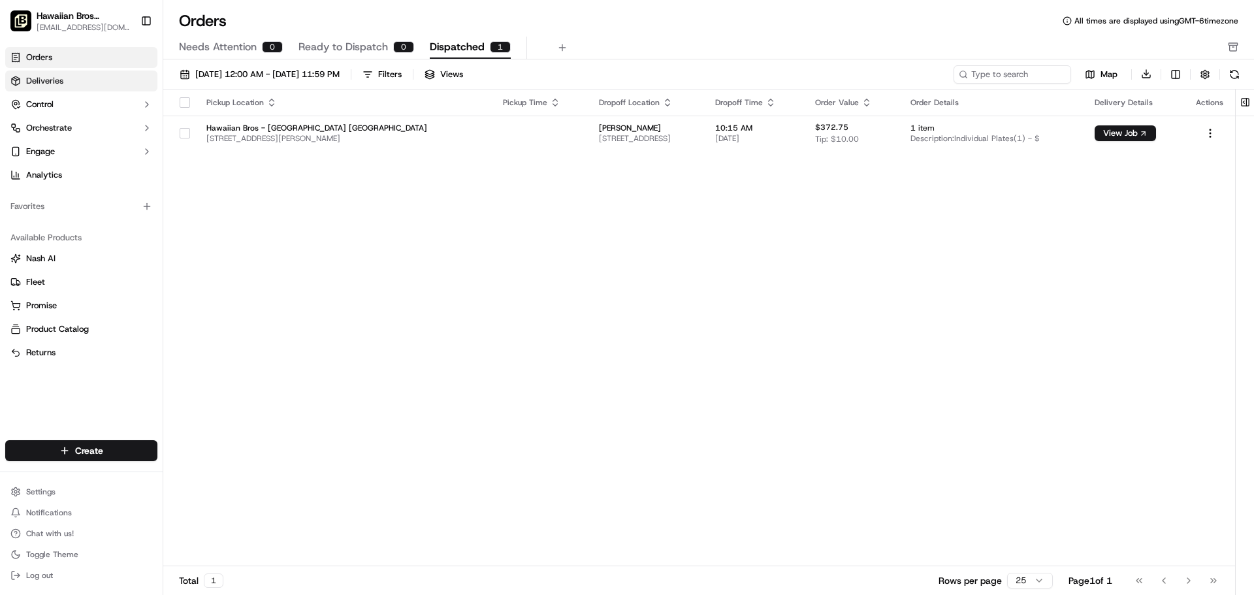
click at [50, 80] on span "Deliveries" at bounding box center [44, 81] width 37 height 12
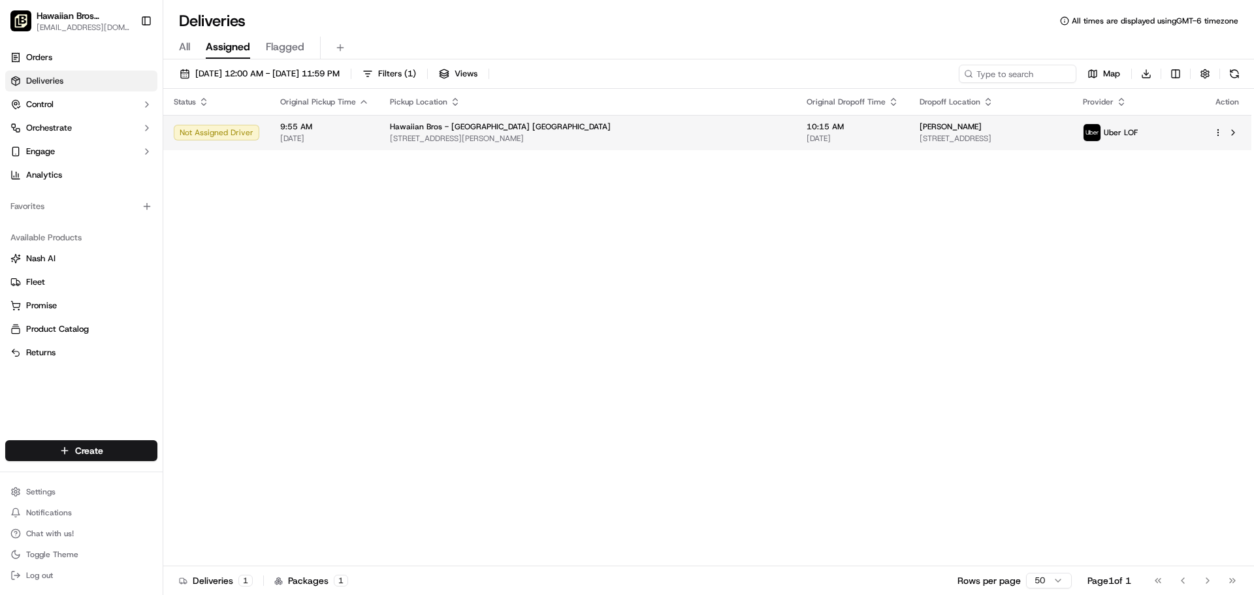
click at [227, 129] on div "Not Assigned Driver" at bounding box center [217, 133] width 86 height 16
